Goal: Entertainment & Leisure: Consume media (video, audio)

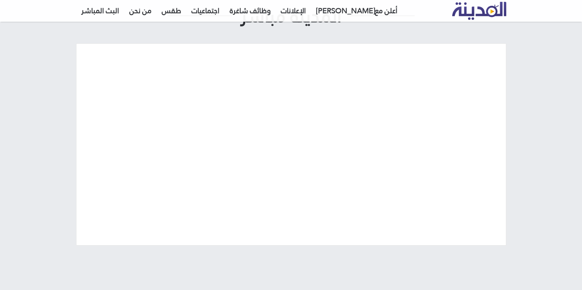
scroll to position [74, 0]
click at [106, 14] on link "البث المباشر" at bounding box center [100, 11] width 48 height 22
